Goal: Task Accomplishment & Management: Manage account settings

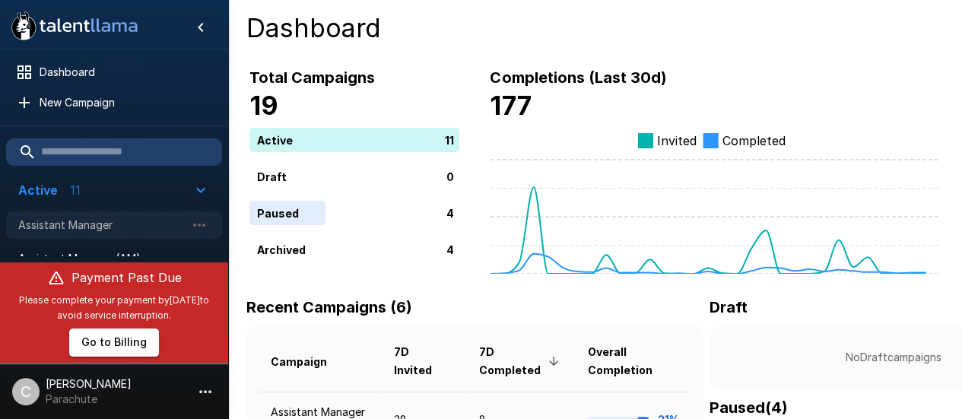
click at [103, 236] on div "Assistant Manager" at bounding box center [114, 224] width 216 height 27
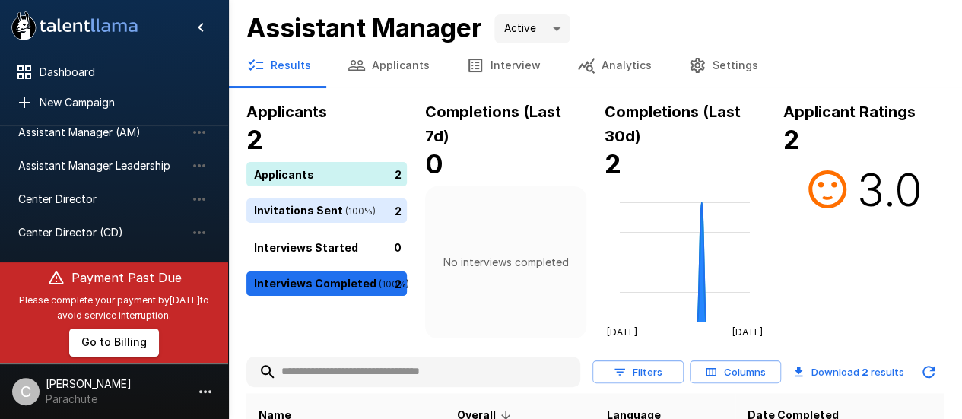
scroll to position [160, 0]
click at [88, 162] on span "Center Director" at bounding box center [101, 165] width 167 height 15
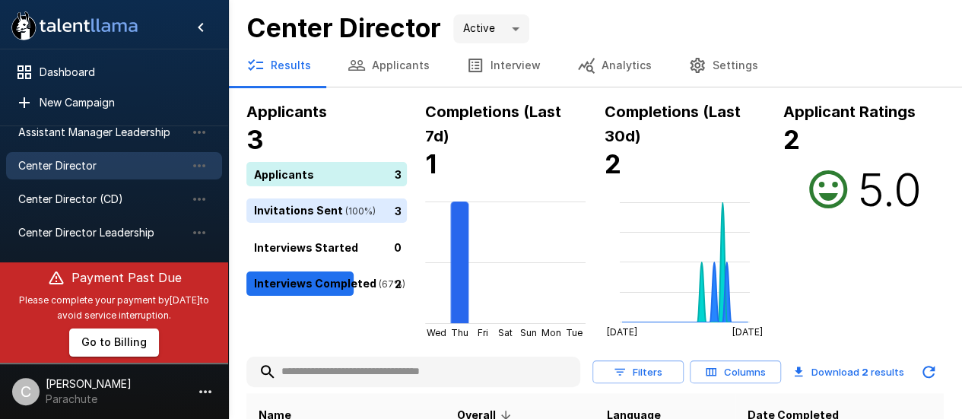
click at [415, 61] on button "Applicants" at bounding box center [388, 65] width 119 height 43
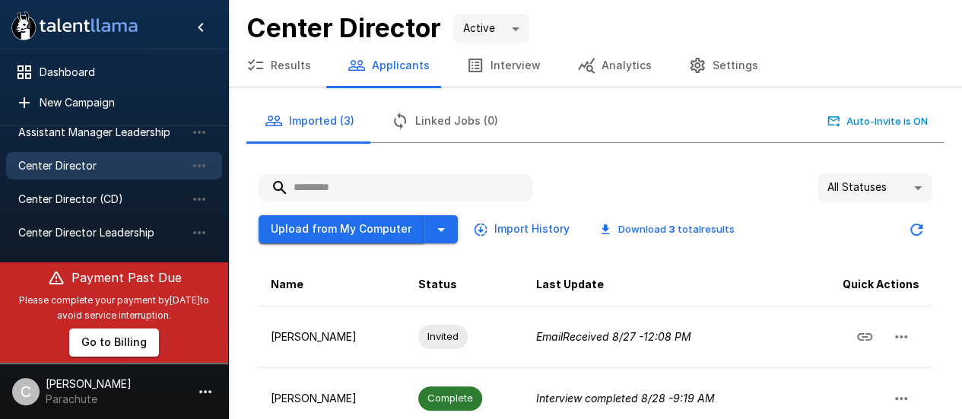
click at [326, 229] on button "Upload from My Computer" at bounding box center [342, 229] width 166 height 28
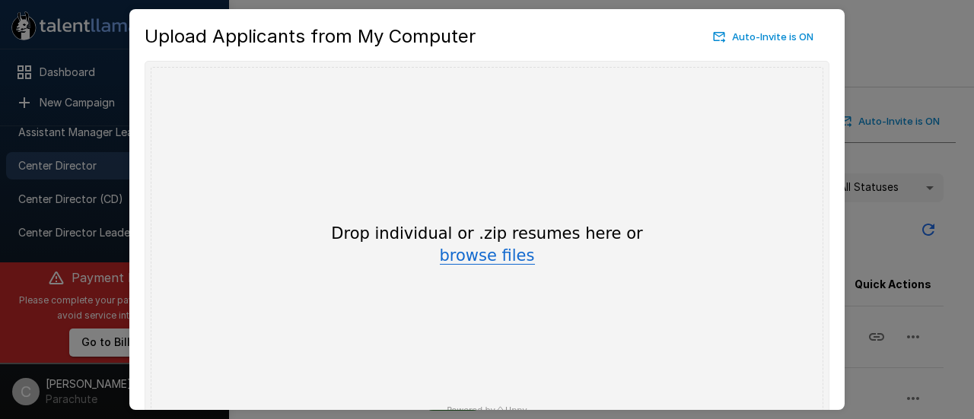
click at [481, 255] on button "browse files" at bounding box center [487, 256] width 95 height 17
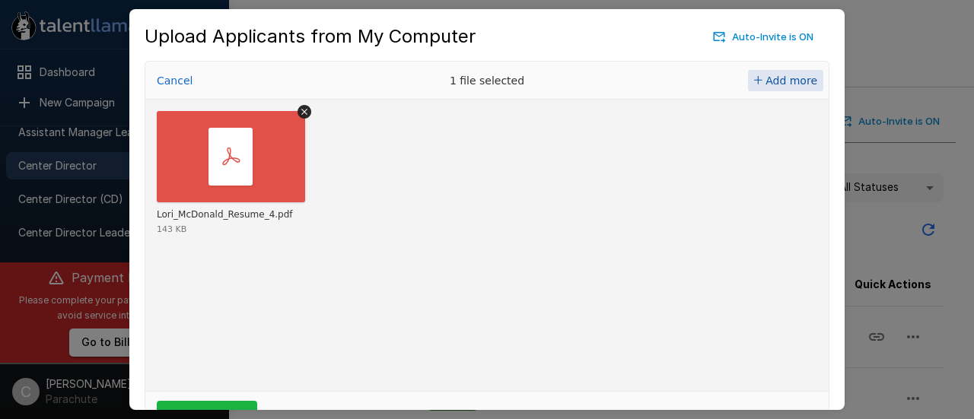
click at [799, 80] on span "Add more" at bounding box center [791, 81] width 52 height 12
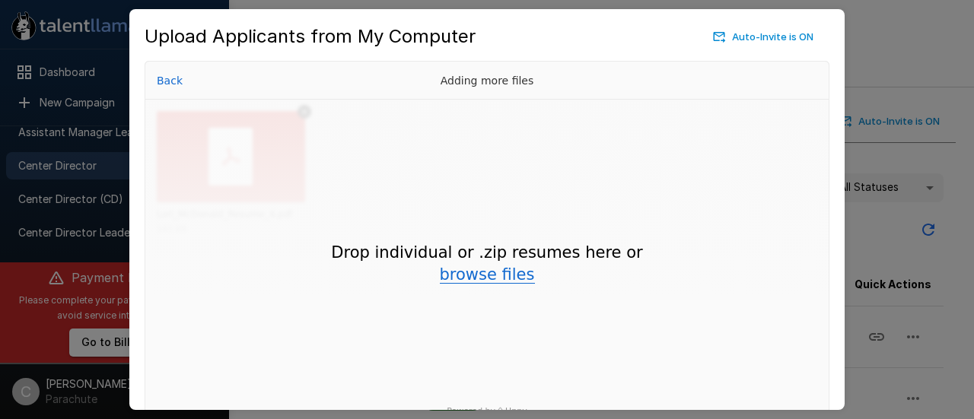
click at [473, 267] on button "browse files" at bounding box center [487, 275] width 95 height 17
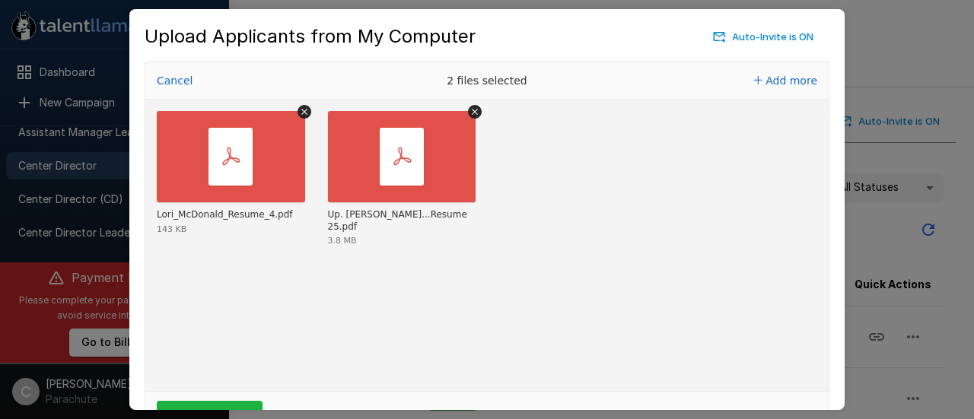
scroll to position [86, 0]
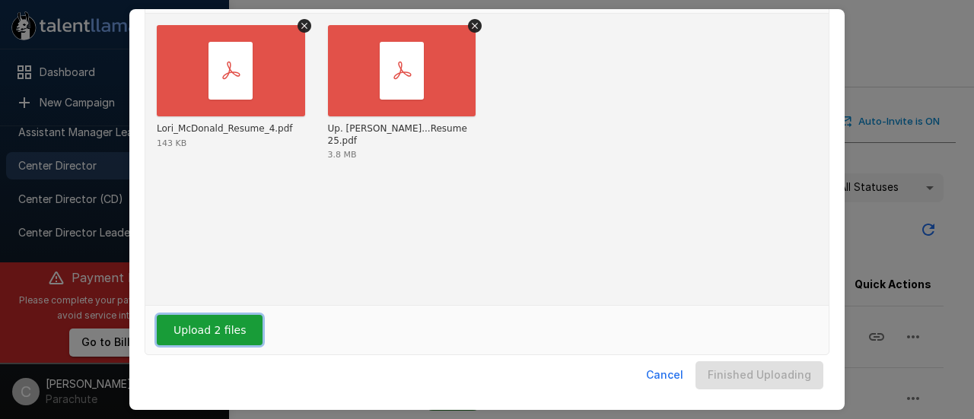
click at [197, 326] on button "Upload 2 files" at bounding box center [210, 330] width 106 height 30
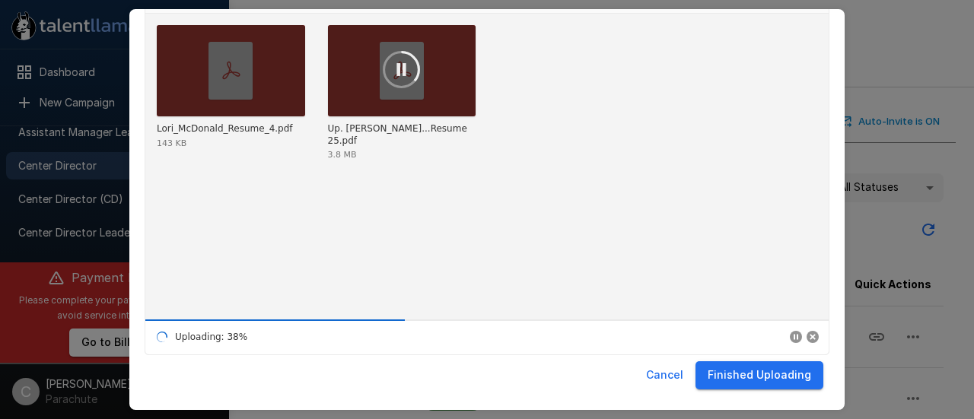
click at [767, 380] on button "Finished Uploading" at bounding box center [759, 375] width 128 height 28
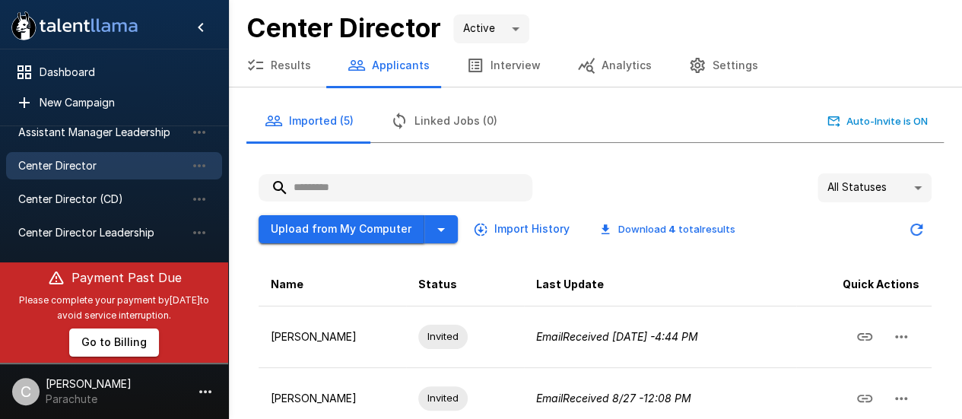
click at [338, 228] on button "Upload from My Computer" at bounding box center [342, 229] width 166 height 28
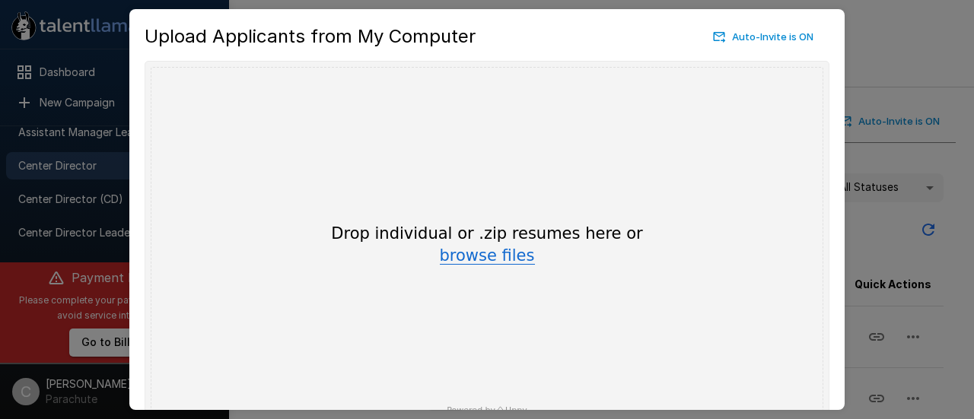
click at [455, 261] on button "browse files" at bounding box center [487, 256] width 95 height 17
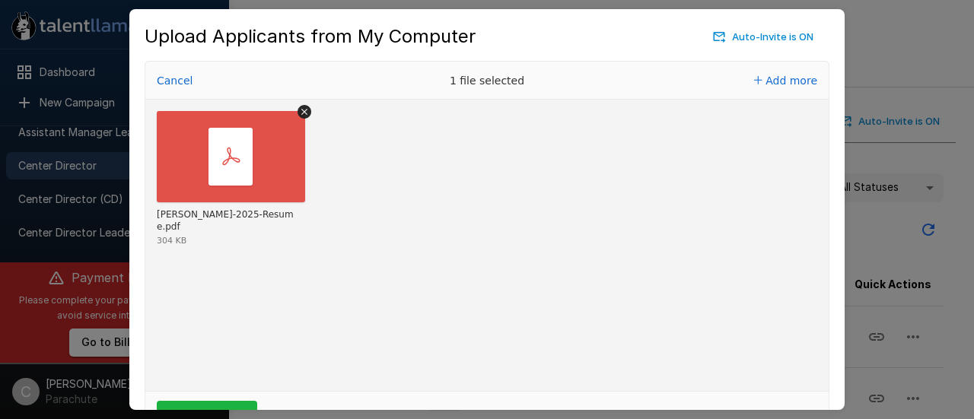
scroll to position [32, 0]
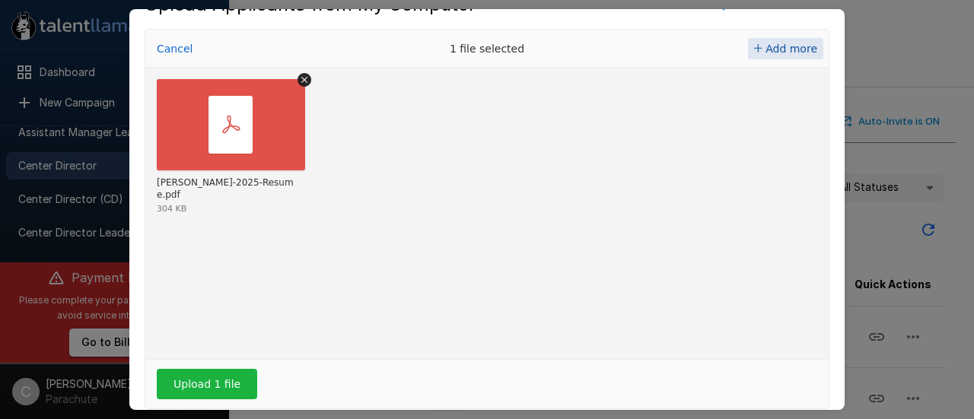
click at [793, 51] on span "Add more" at bounding box center [791, 49] width 52 height 12
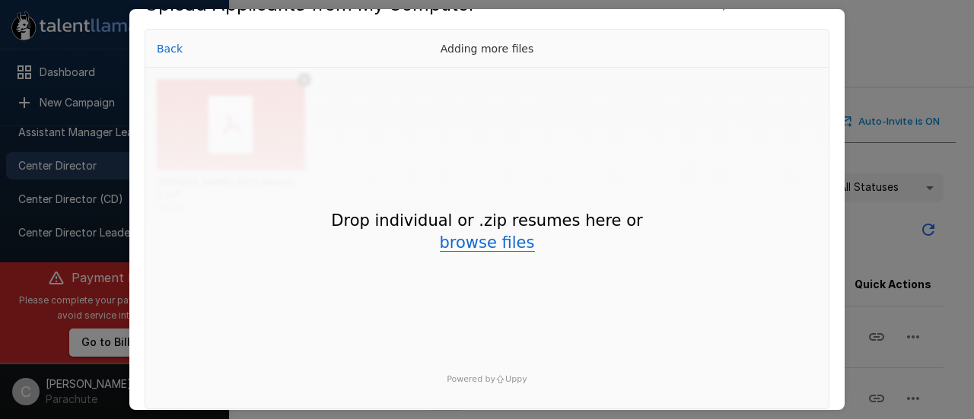
click at [446, 246] on button "browse files" at bounding box center [487, 243] width 95 height 17
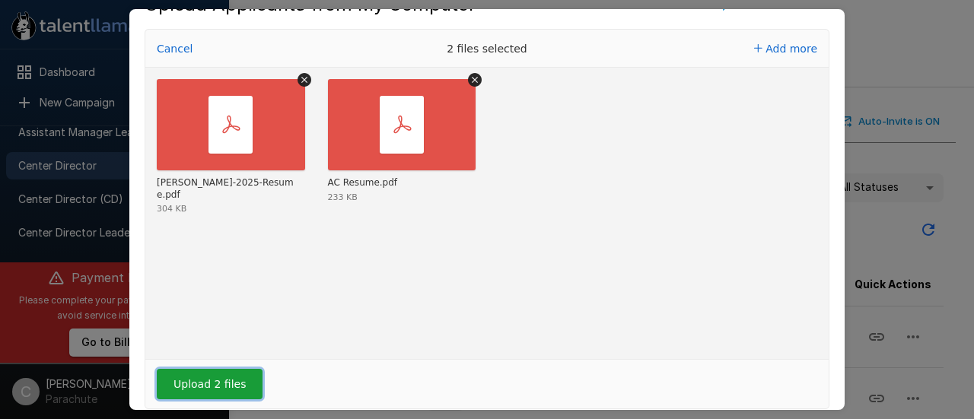
click at [221, 370] on button "Upload 2 files" at bounding box center [210, 384] width 106 height 30
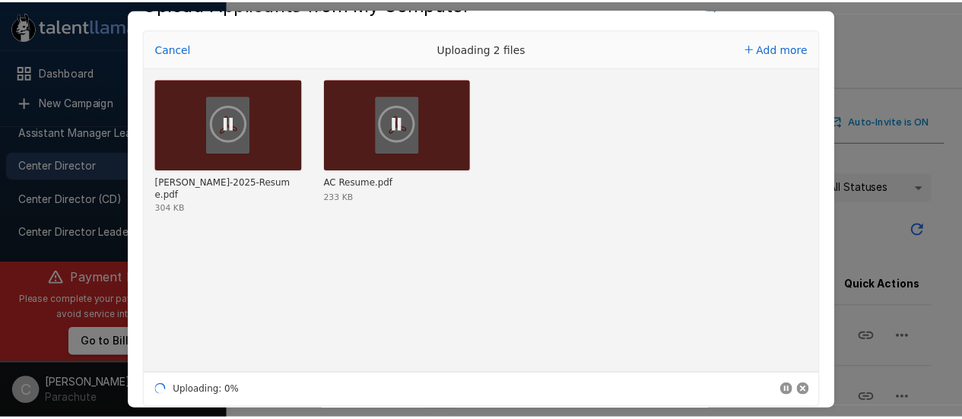
scroll to position [86, 0]
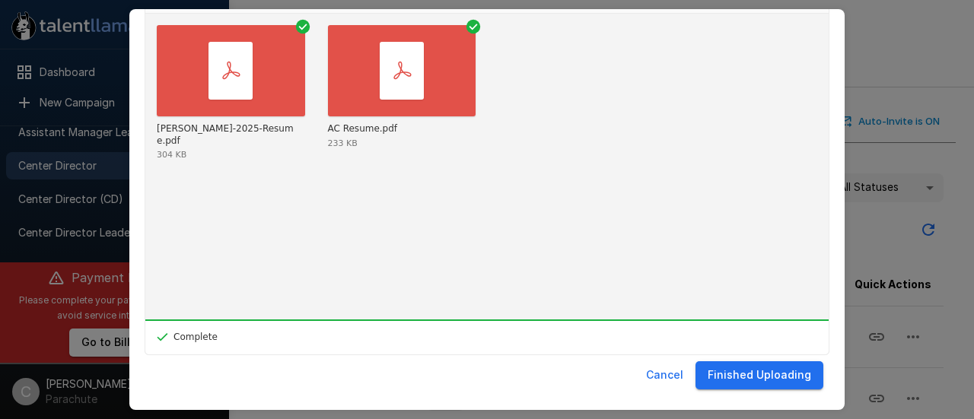
click at [758, 378] on button "Finished Uploading" at bounding box center [759, 375] width 128 height 28
